Goal: Contribute content: Contribute content

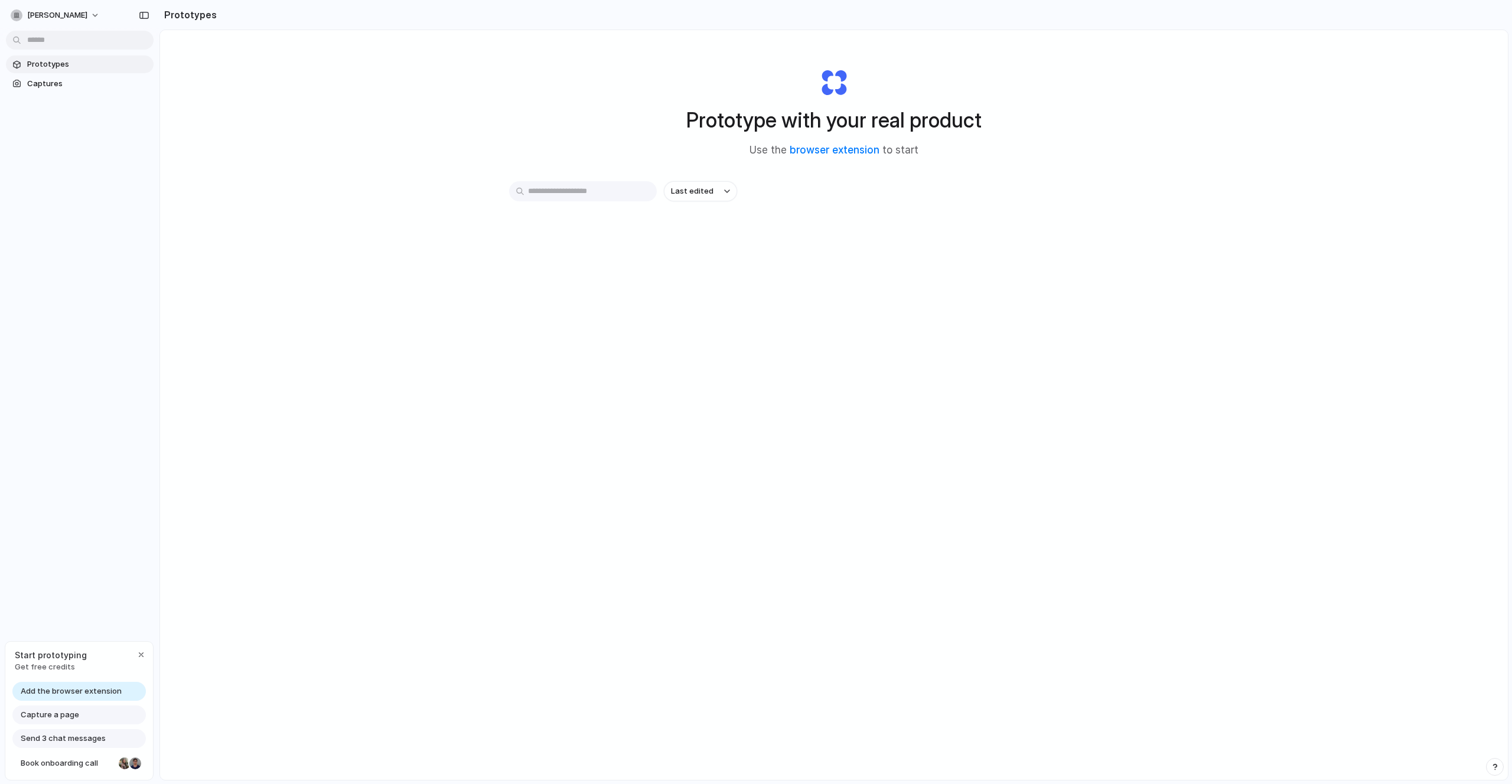
click at [611, 187] on input "text" at bounding box center [582, 190] width 147 height 20
click at [705, 192] on span "Last edited" at bounding box center [692, 191] width 42 height 12
click at [723, 189] on div "Last edited Last created Alphabetical" at bounding box center [756, 392] width 1512 height 784
click at [825, 151] on link "browser extension" at bounding box center [834, 150] width 90 height 12
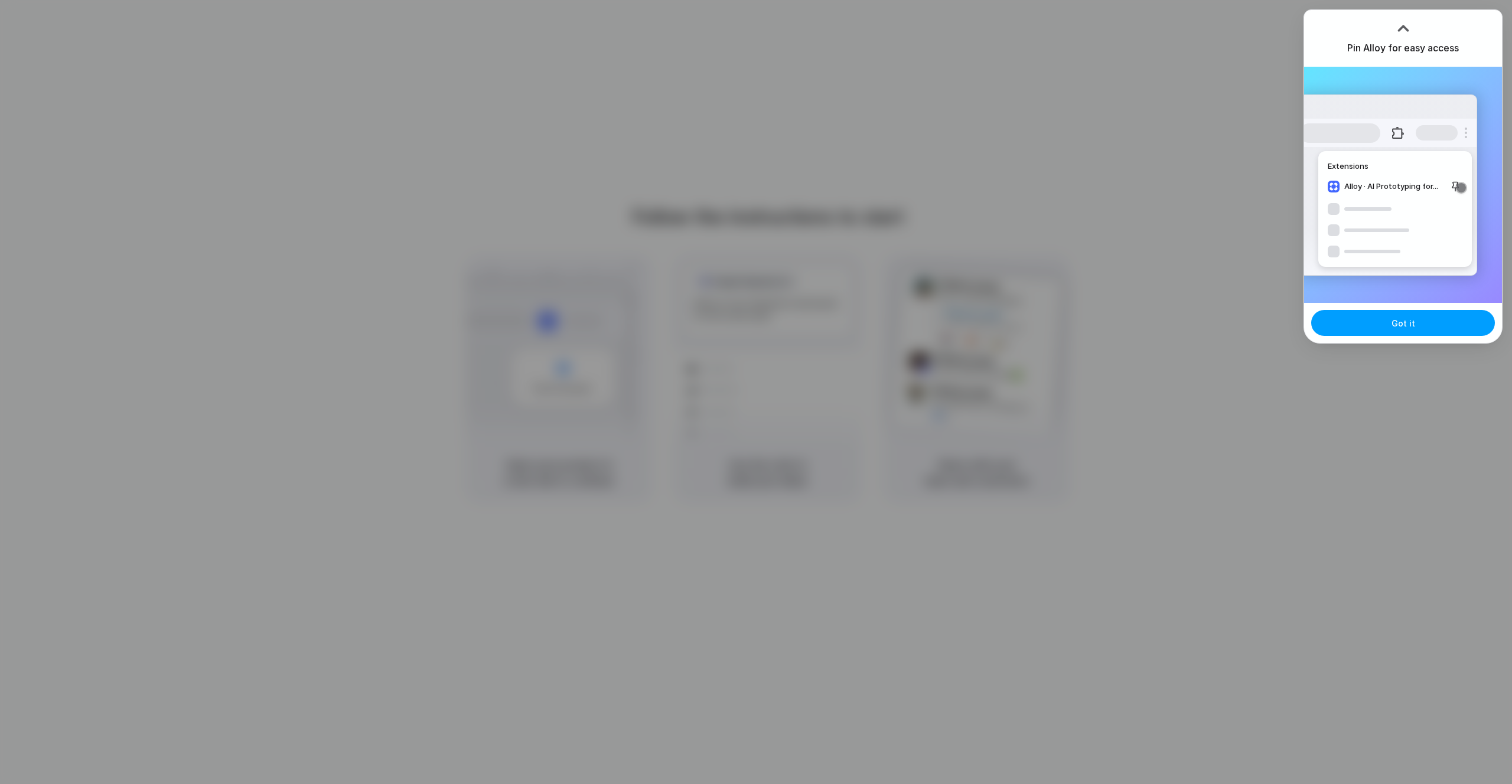
click at [1404, 331] on button "Got it" at bounding box center [1403, 322] width 184 height 26
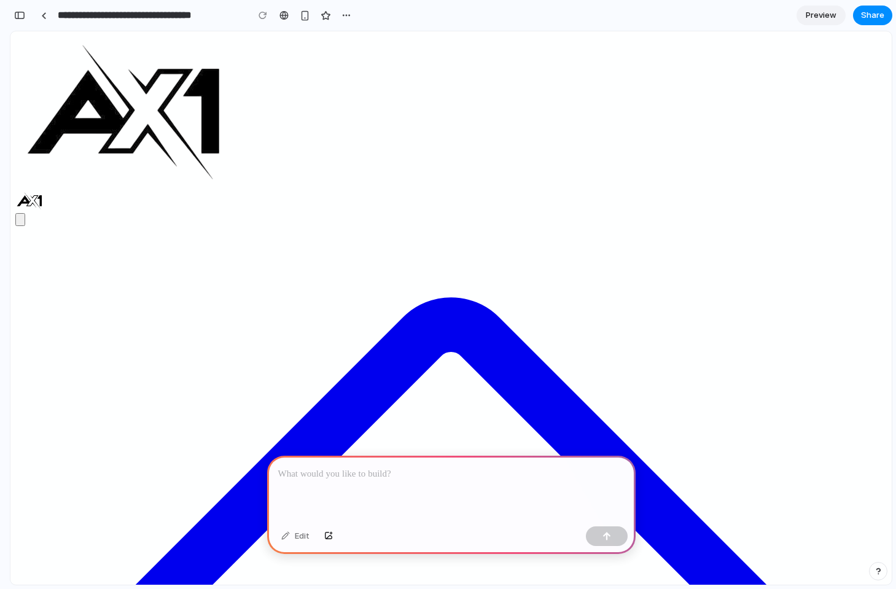
scroll to position [0, 382]
click at [411, 485] on div at bounding box center [451, 488] width 368 height 66
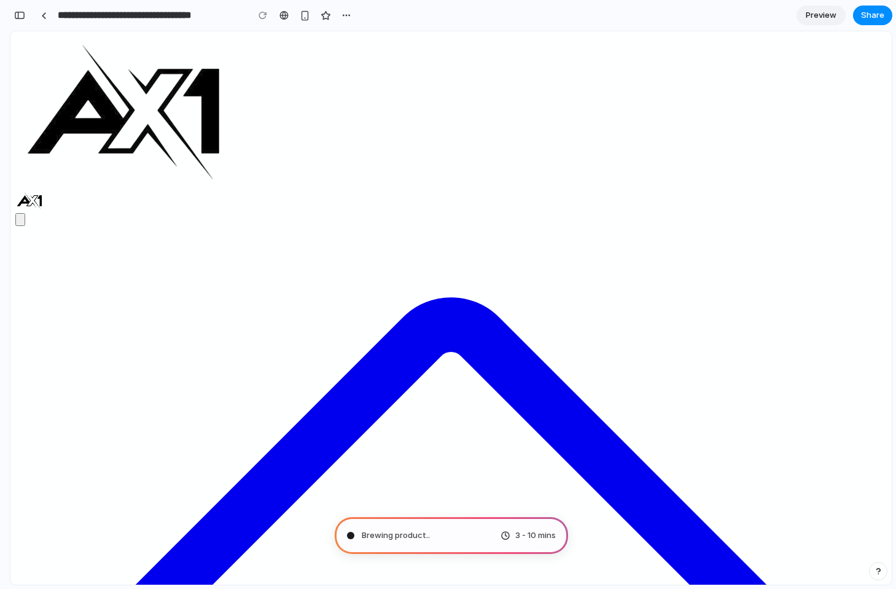
type input "**********"
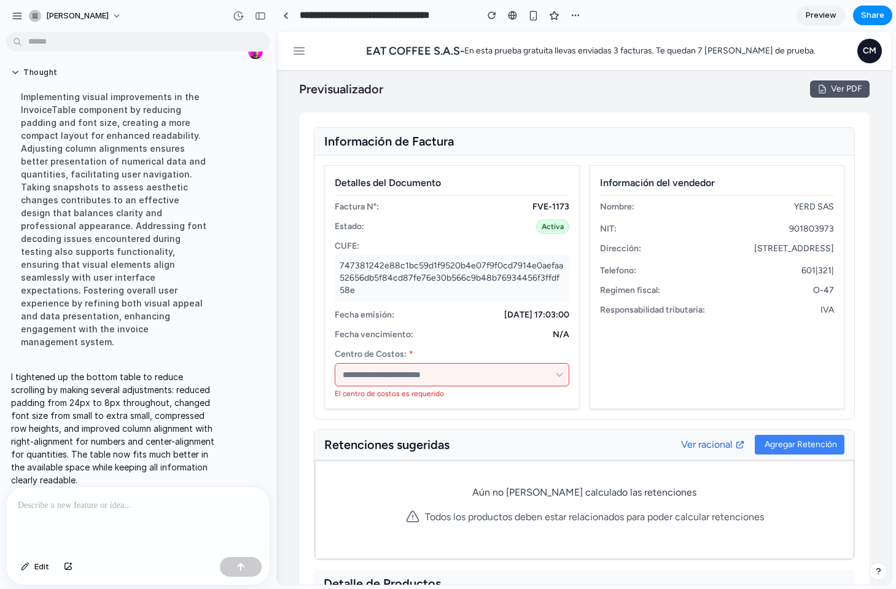
scroll to position [281, 0]
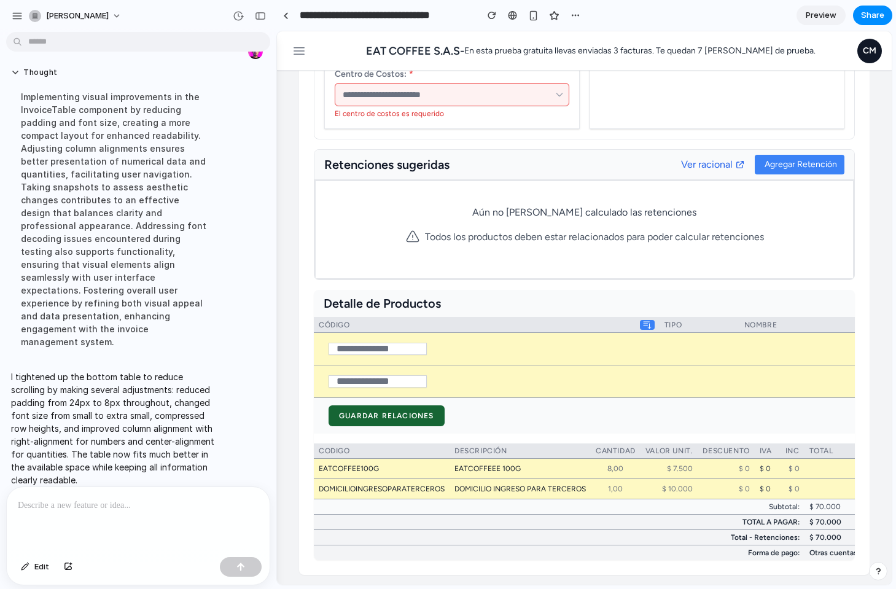
click at [195, 524] on div at bounding box center [138, 519] width 263 height 65
